Goal: Task Accomplishment & Management: Manage account settings

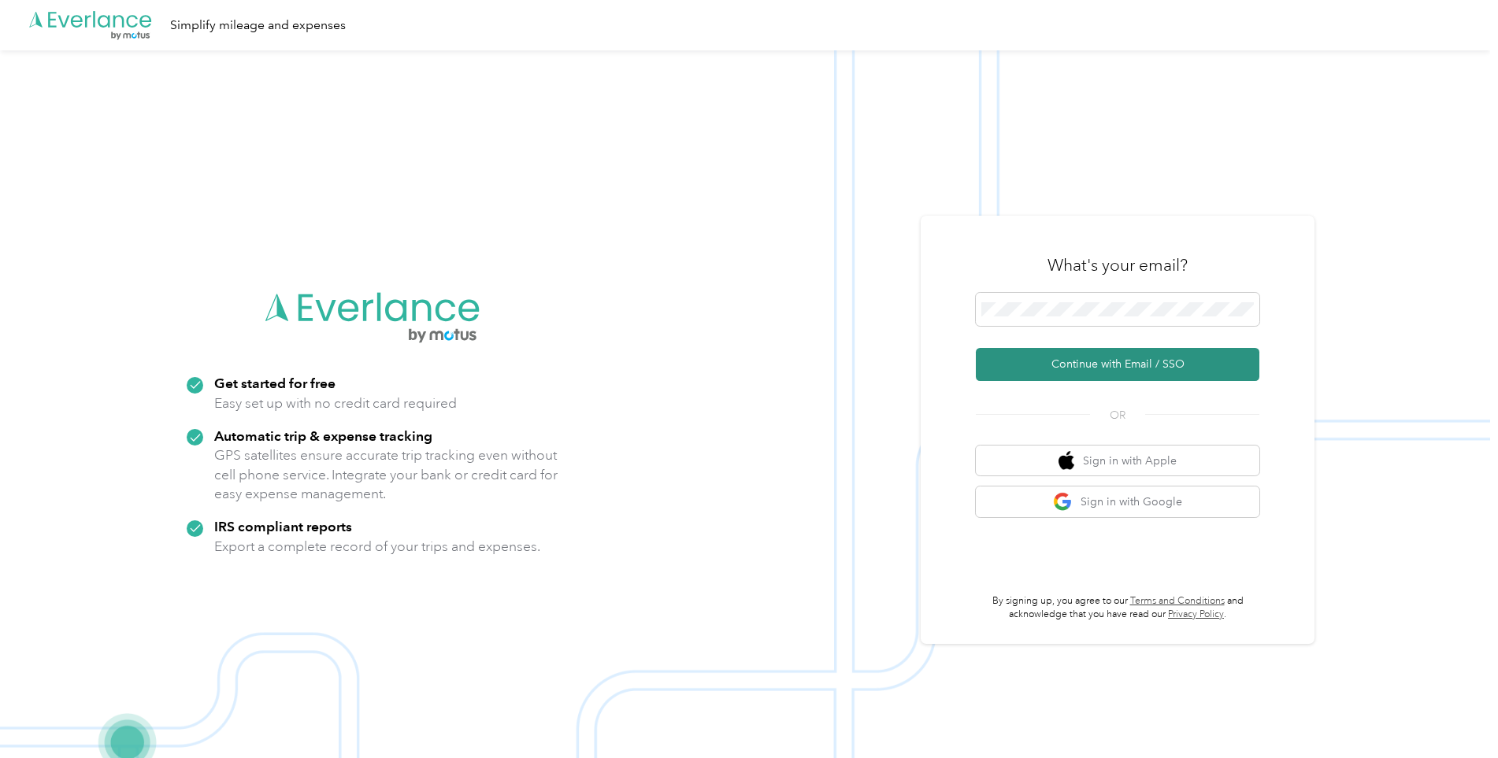
click at [1107, 370] on button "Continue with Email / SSO" at bounding box center [1117, 364] width 283 height 33
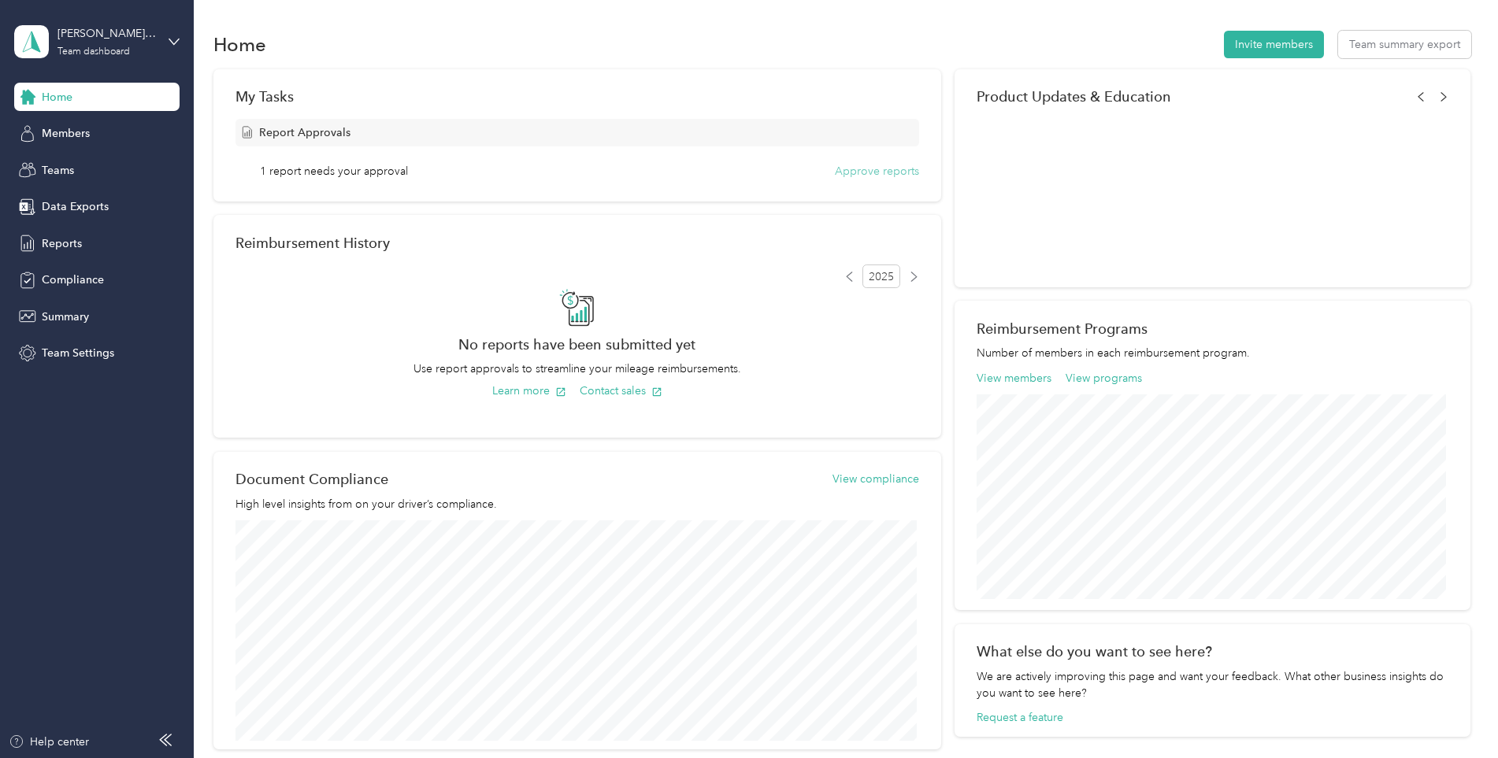
click at [899, 169] on button "Approve reports" at bounding box center [877, 171] width 84 height 17
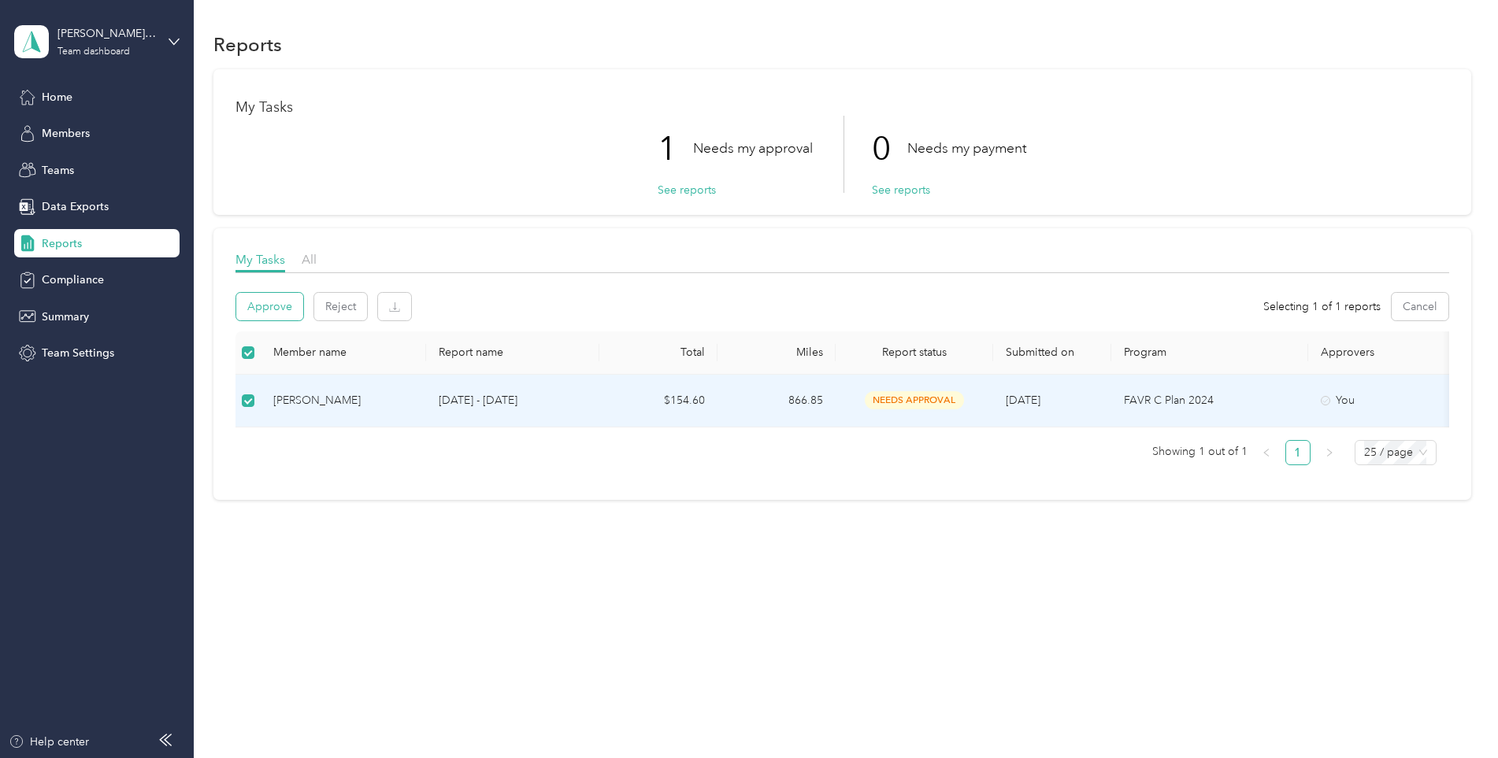
click at [256, 299] on button "Approve" at bounding box center [269, 307] width 67 height 28
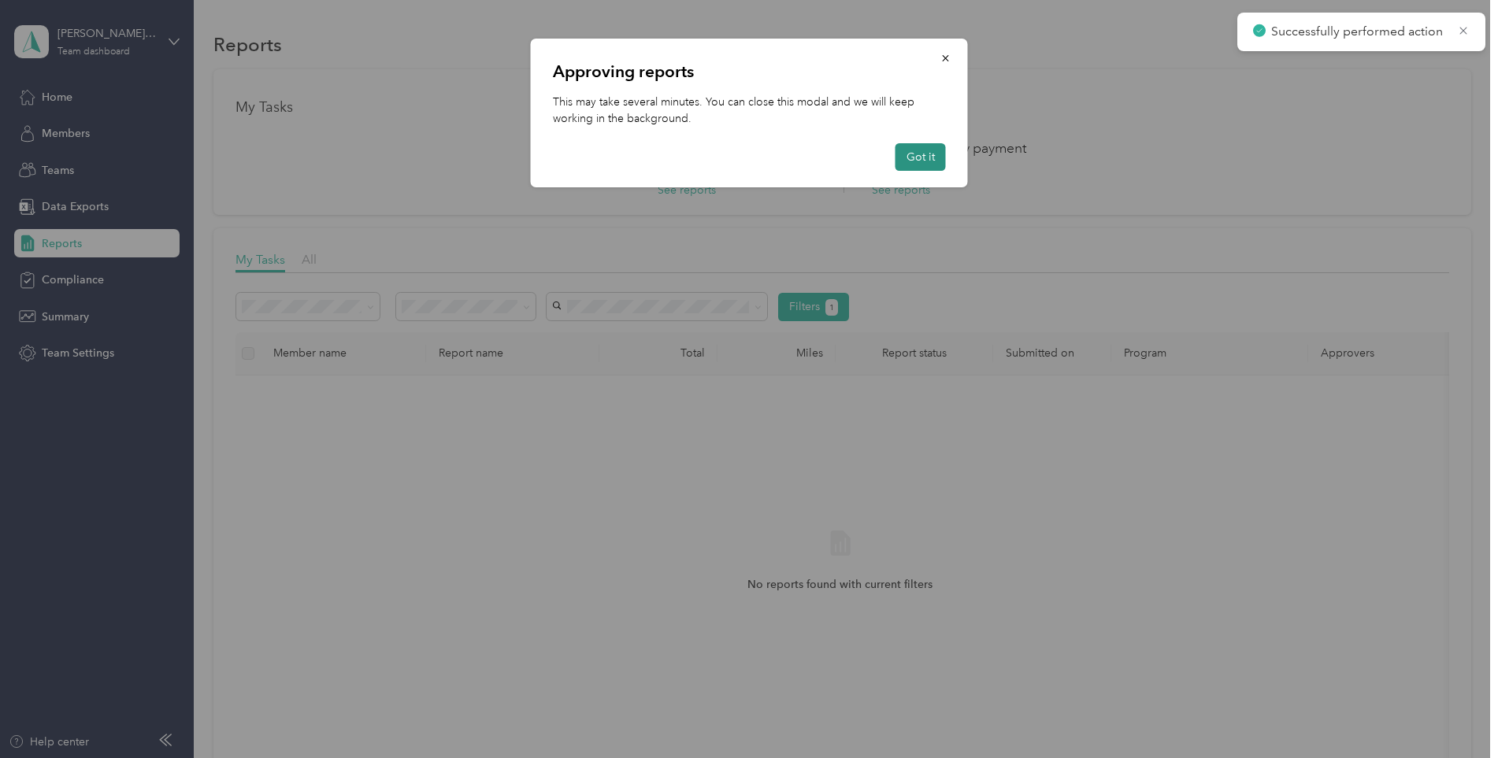
click at [931, 151] on button "Got it" at bounding box center [920, 157] width 50 height 28
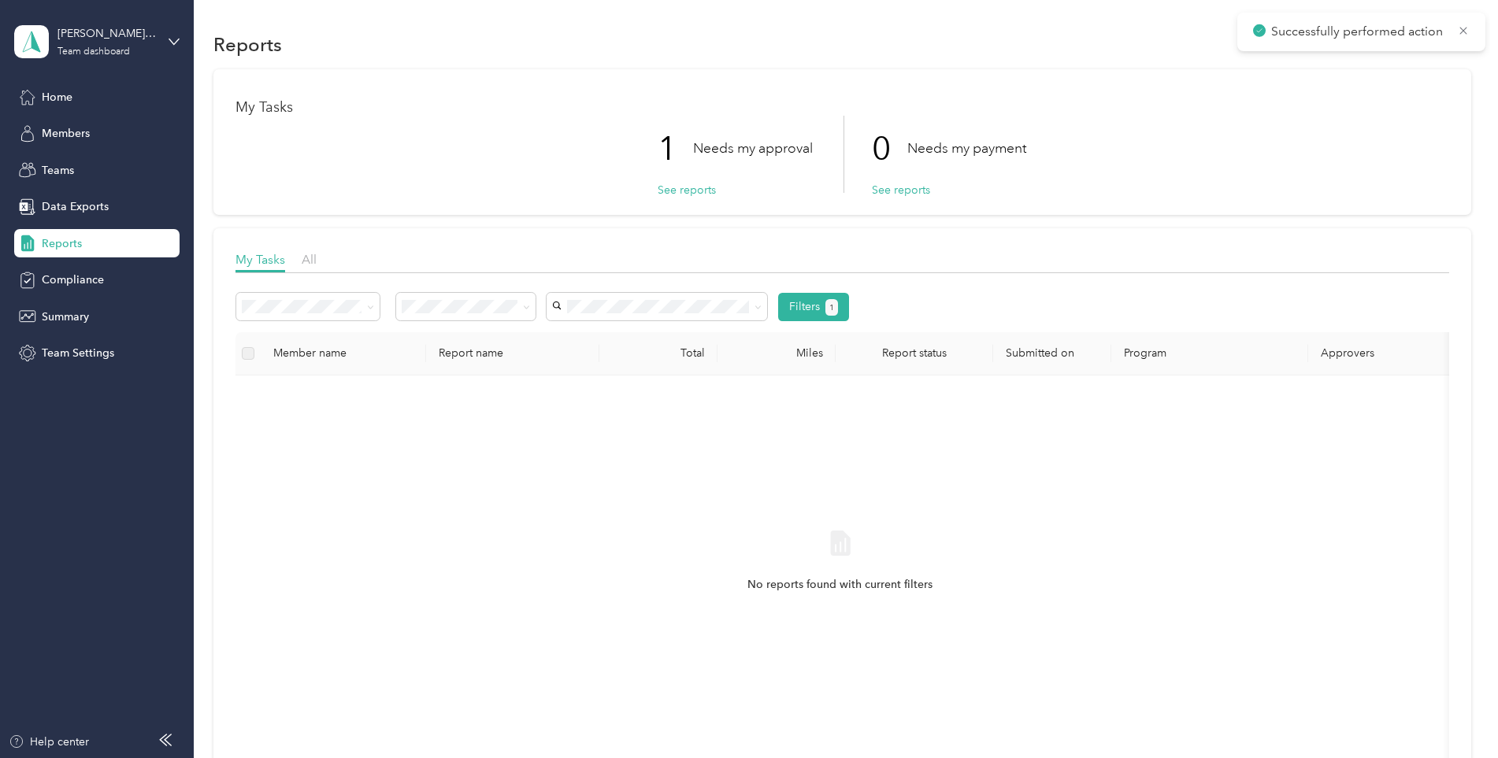
click at [1158, 145] on div "1 Needs my approval See reports 0 Needs my payment See reports" at bounding box center [841, 154] width 1213 height 77
click at [701, 190] on button "See reports" at bounding box center [687, 190] width 58 height 17
click at [703, 188] on button "See reports" at bounding box center [687, 190] width 58 height 17
click at [72, 95] on span "Home" at bounding box center [57, 97] width 31 height 17
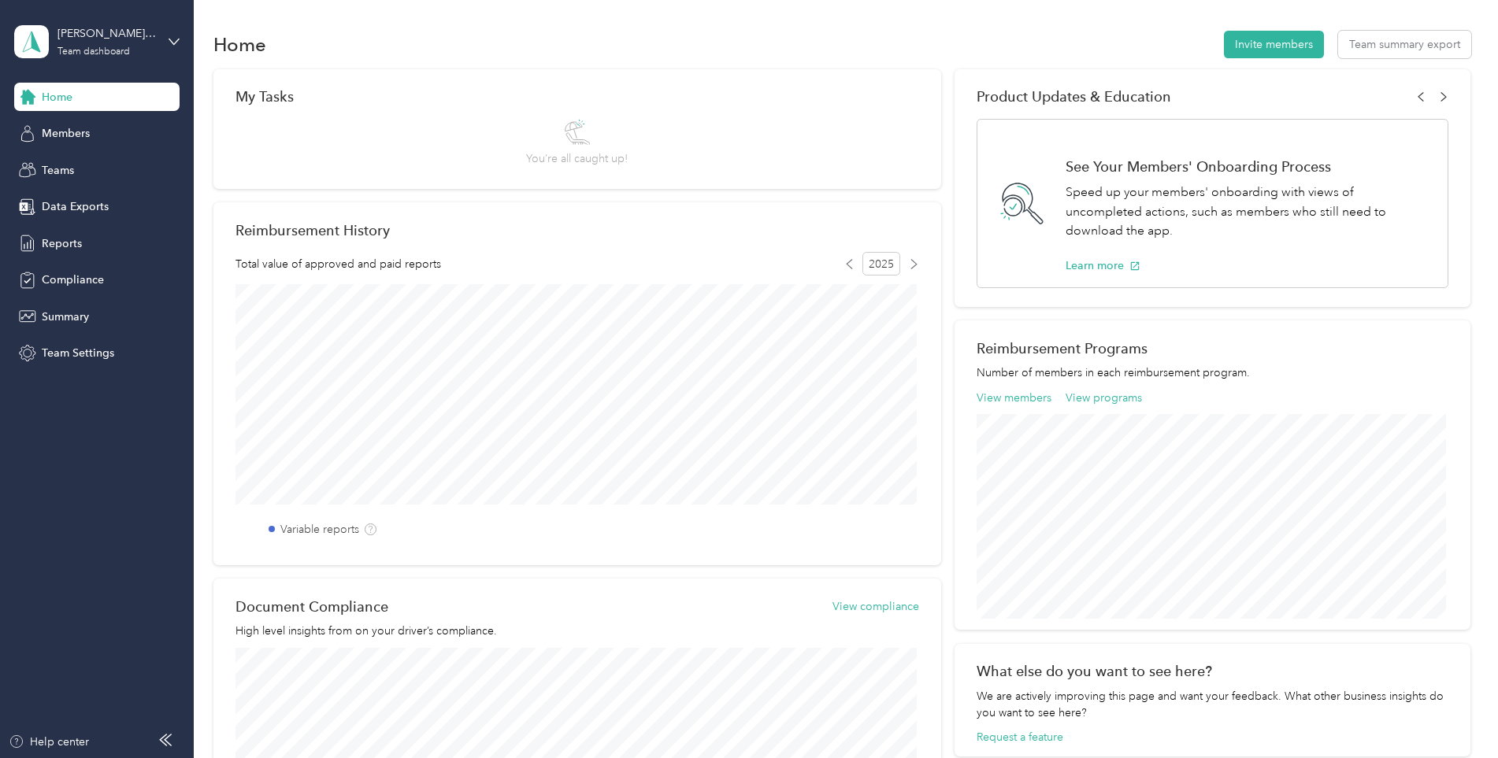
click at [950, 42] on div "Home Invite members Team summary export" at bounding box center [842, 44] width 1258 height 33
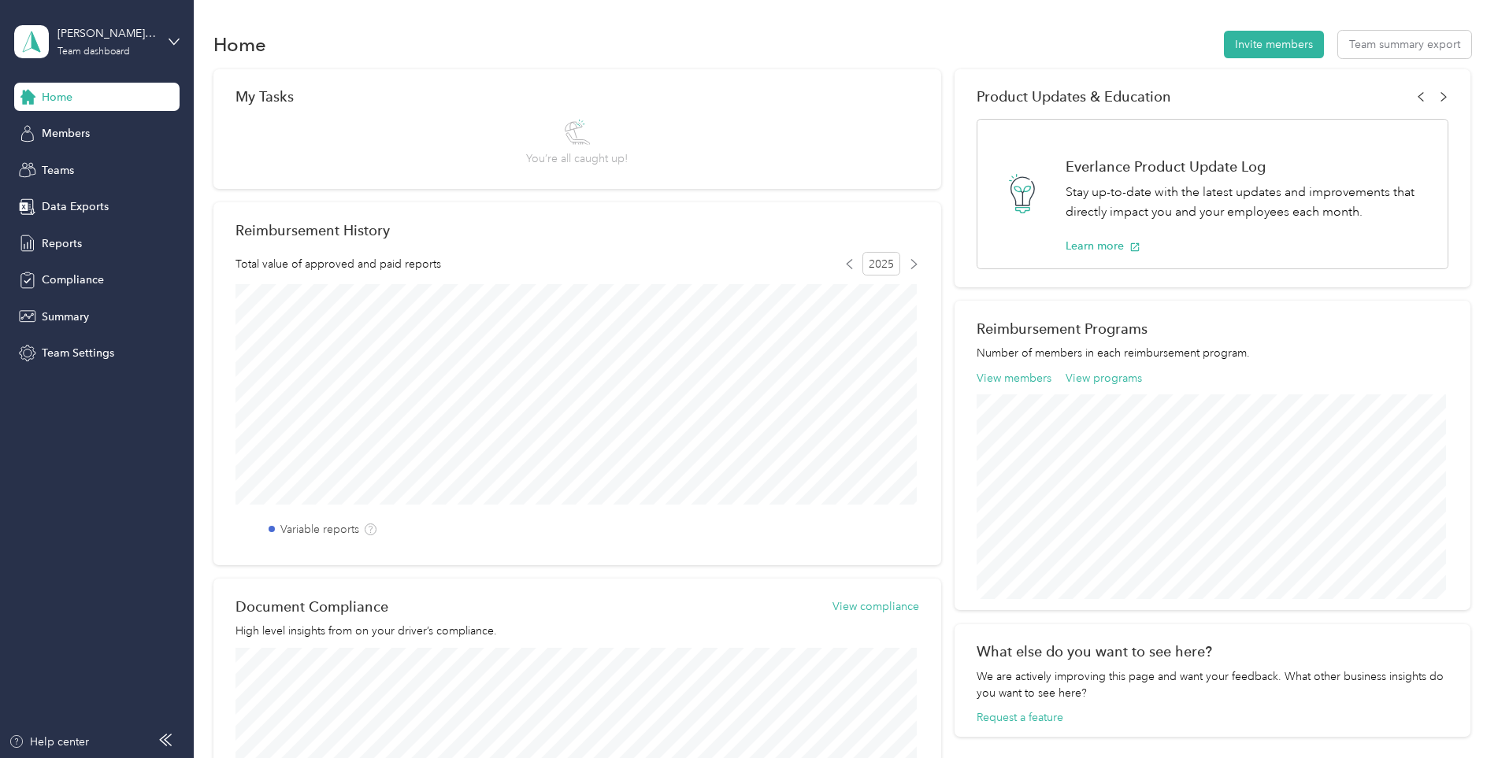
click at [479, 57] on div "Home Invite members Team summary export" at bounding box center [842, 44] width 1258 height 33
